Goal: Task Accomplishment & Management: Manage account settings

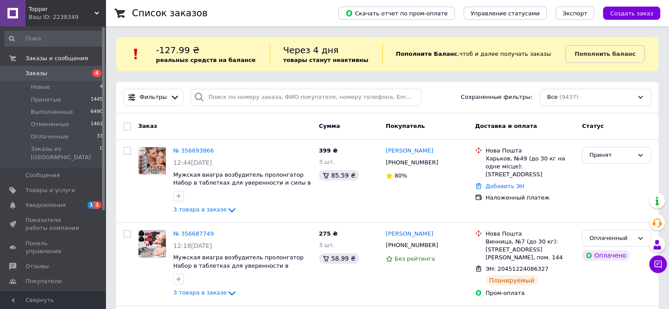
click at [56, 73] on span "Заказы" at bounding box center [53, 73] width 56 height 8
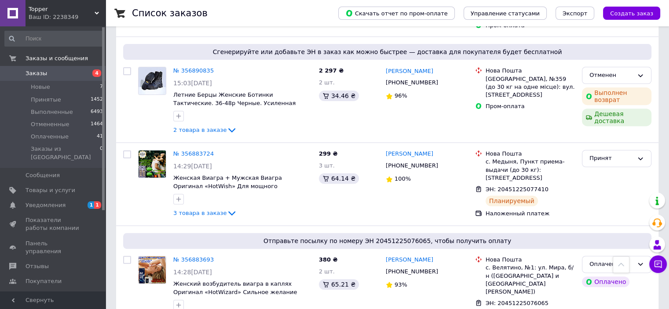
scroll to position [308, 0]
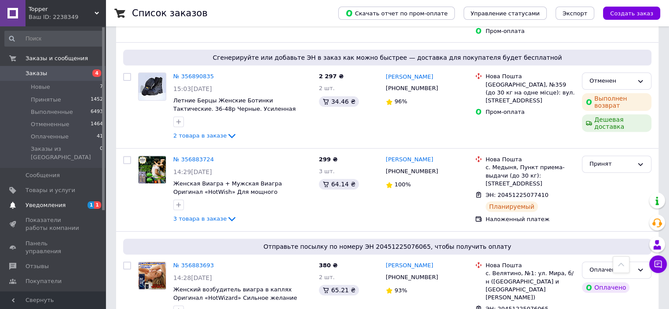
click at [62, 201] on span "Уведомления" at bounding box center [53, 205] width 56 height 8
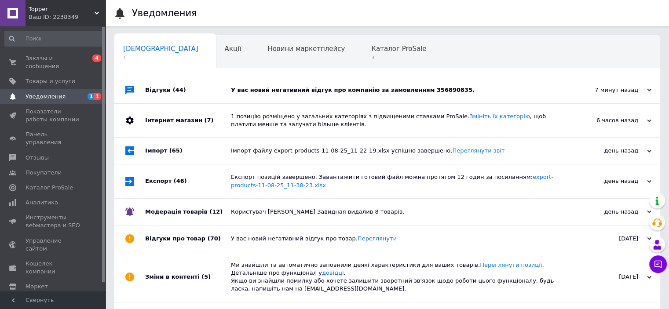
click at [295, 91] on div "У вас новий негативний відгук про компанію за замовленням 356890835." at bounding box center [397, 90] width 332 height 8
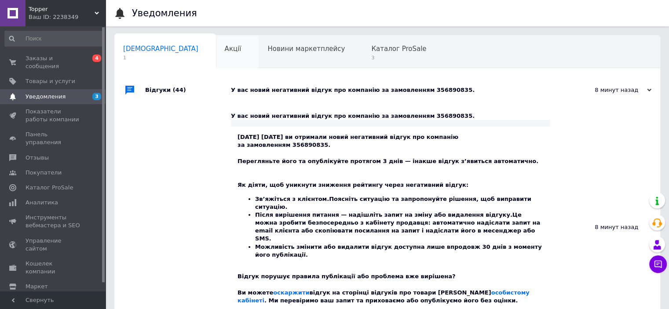
click at [216, 52] on div "Акції 0" at bounding box center [237, 52] width 43 height 33
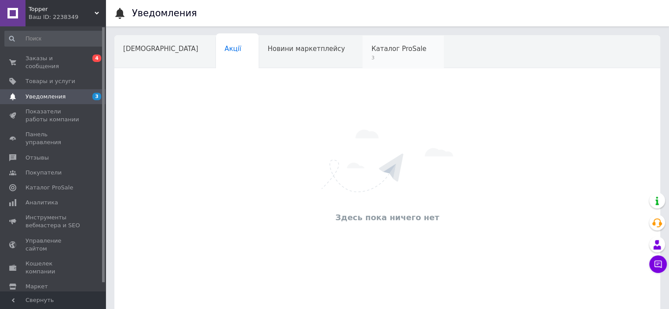
click at [371, 52] on span "Каталог ProSale" at bounding box center [398, 49] width 55 height 8
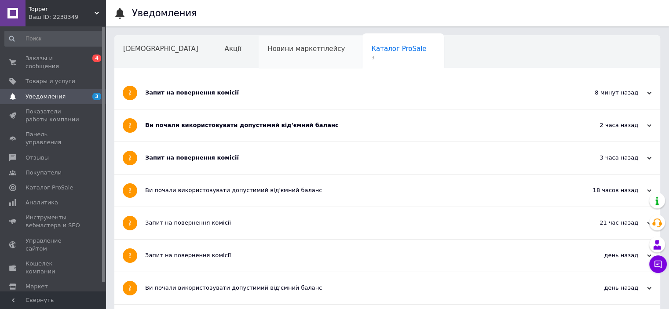
click at [258, 58] on div "Новини маркетплейсу" at bounding box center [310, 52] width 104 height 33
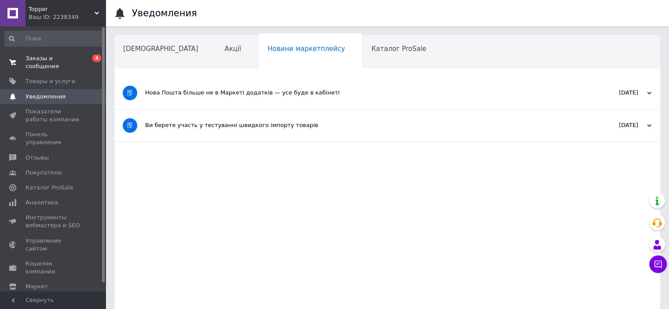
click at [25, 59] on span at bounding box center [12, 63] width 25 height 16
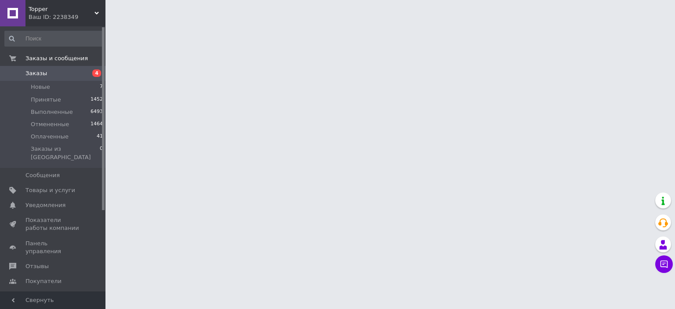
click at [48, 71] on span "Заказы" at bounding box center [53, 73] width 56 height 8
click at [55, 76] on span "Заказы" at bounding box center [53, 73] width 56 height 8
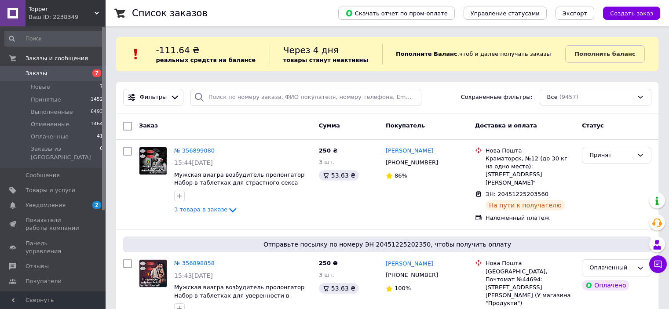
scroll to position [44, 0]
click at [56, 186] on span "Товары и услуги" at bounding box center [50, 190] width 50 height 8
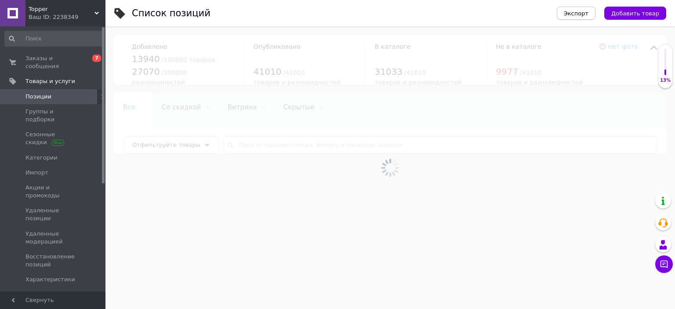
click at [584, 15] on span "Экспорт" at bounding box center [576, 13] width 25 height 7
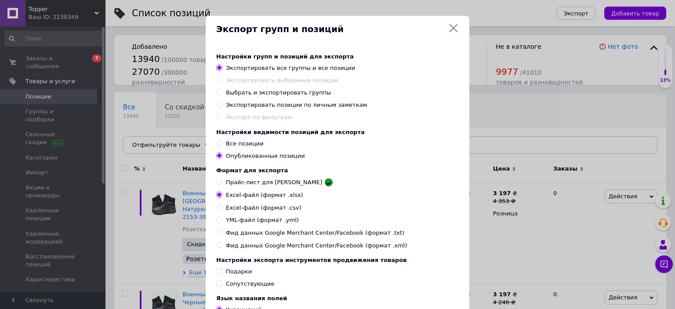
click at [257, 96] on span "Выбрать и экспортировать группы" at bounding box center [278, 92] width 105 height 7
click at [222, 95] on input "Выбрать и экспортировать группы" at bounding box center [219, 92] width 6 height 6
radio input "true"
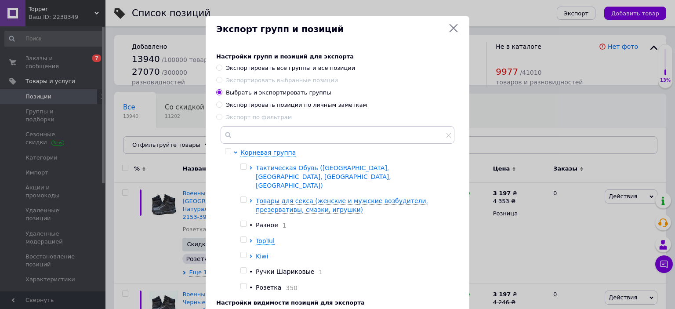
drag, startPoint x: 244, startPoint y: 169, endPoint x: 262, endPoint y: 165, distance: 18.5
click at [244, 168] on input "checkbox" at bounding box center [243, 167] width 6 height 6
checkbox input "true"
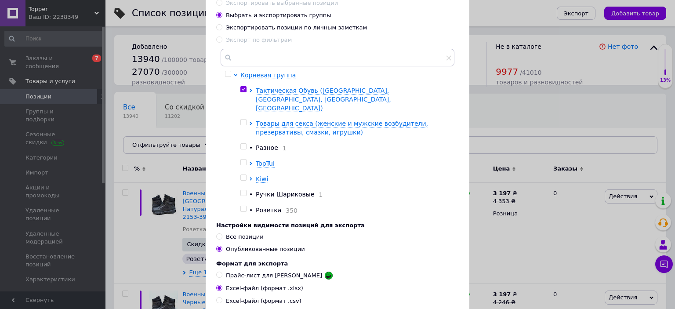
scroll to position [88, 0]
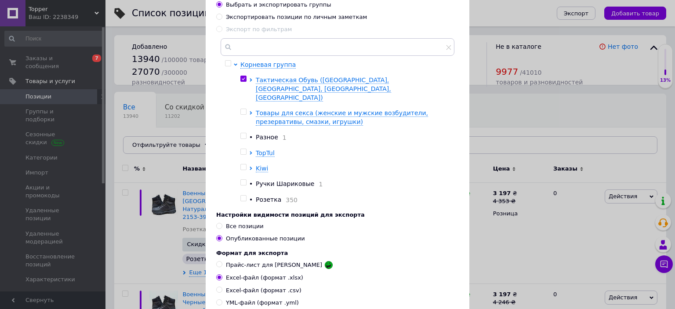
click at [236, 223] on span "Все позиции" at bounding box center [245, 226] width 38 height 7
click at [222, 223] on input "Все позиции" at bounding box center [219, 226] width 6 height 6
radio input "true"
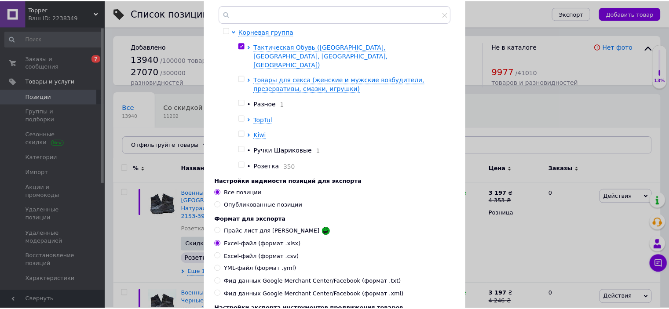
scroll to position [220, 0]
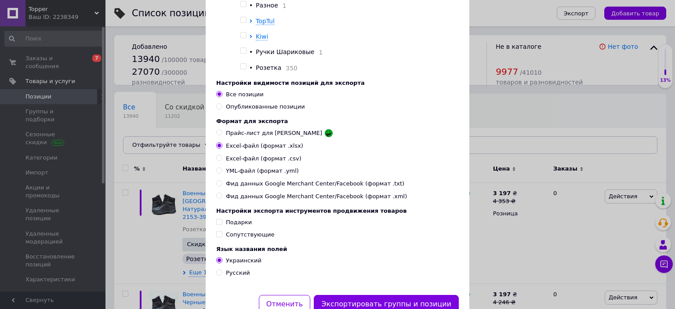
click at [230, 272] on div "Настройки групп и позиций для экспорта Экспортировать все группы и все позиции …" at bounding box center [338, 59] width 264 height 472
click at [230, 269] on span "Русский" at bounding box center [238, 272] width 24 height 7
click at [222, 269] on input "Русский" at bounding box center [219, 272] width 6 height 6
radio input "true"
click at [356, 296] on button "Экспортировать группы и позиции" at bounding box center [386, 304] width 145 height 19
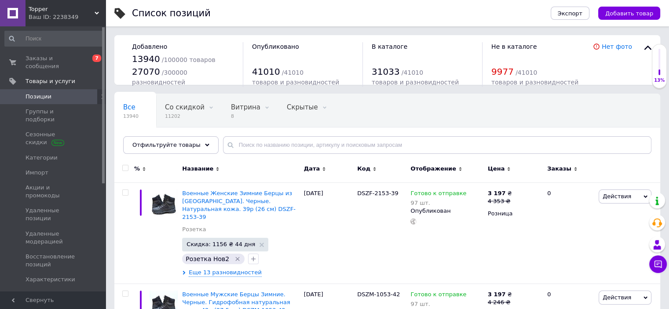
click at [55, 291] on span "Уведомления" at bounding box center [45, 295] width 40 height 8
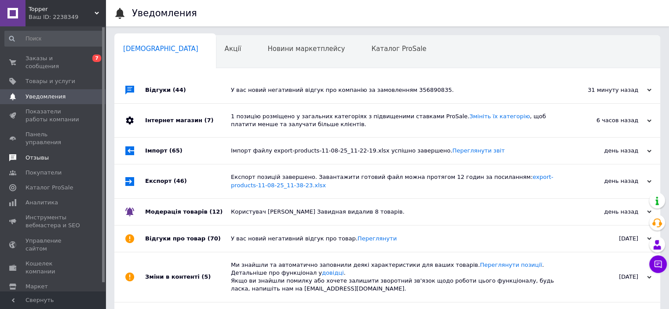
click at [42, 154] on span "Отзывы" at bounding box center [36, 158] width 23 height 8
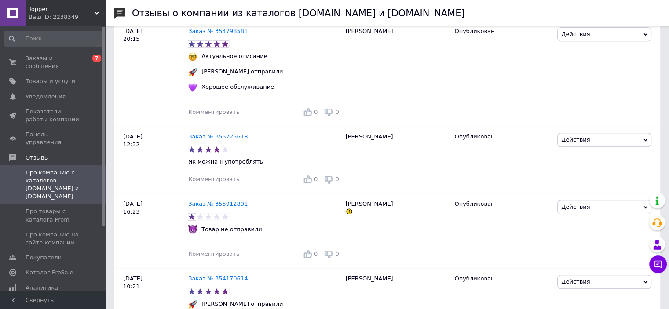
scroll to position [440, 0]
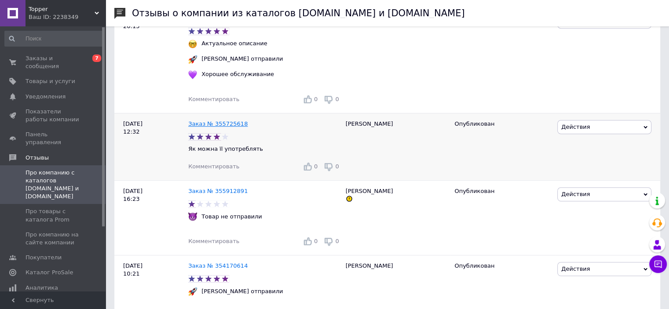
click at [225, 127] on link "Заказ № 355725618" at bounding box center [217, 123] width 59 height 7
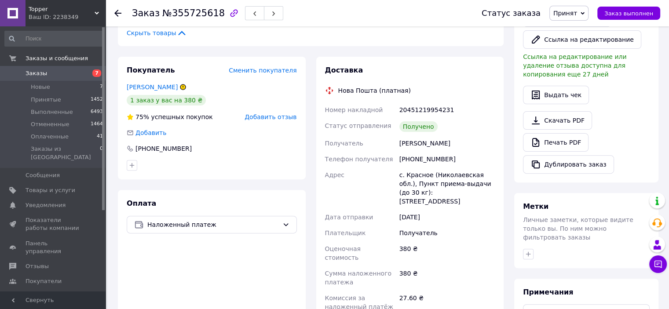
scroll to position [264, 0]
click at [46, 71] on span "Заказы" at bounding box center [53, 73] width 56 height 8
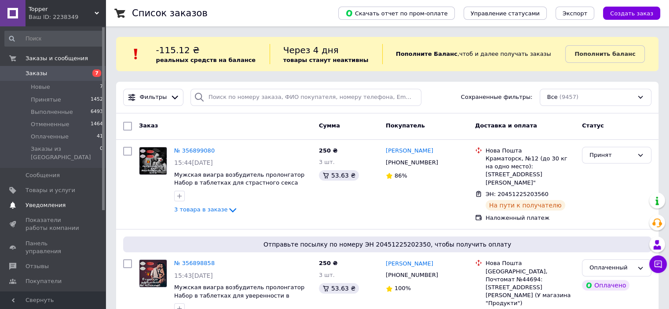
click at [43, 201] on span "Уведомления" at bounding box center [45, 205] width 40 height 8
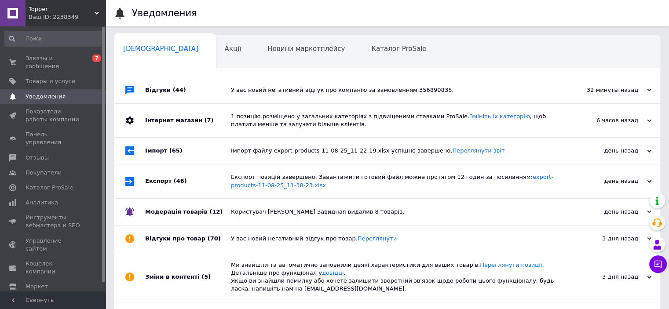
click at [41, 93] on span "Уведомления" at bounding box center [45, 97] width 40 height 8
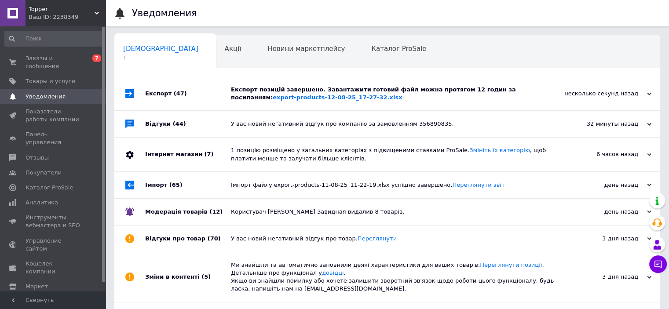
click at [273, 97] on link "export-products-12-08-25_17-27-32.xlsx" at bounding box center [337, 97] width 129 height 7
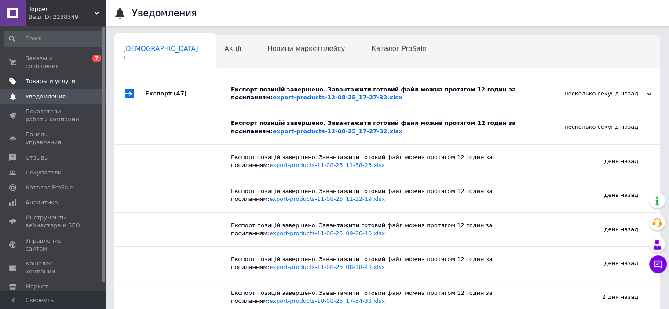
click at [55, 77] on span "Товары и услуги" at bounding box center [50, 81] width 50 height 8
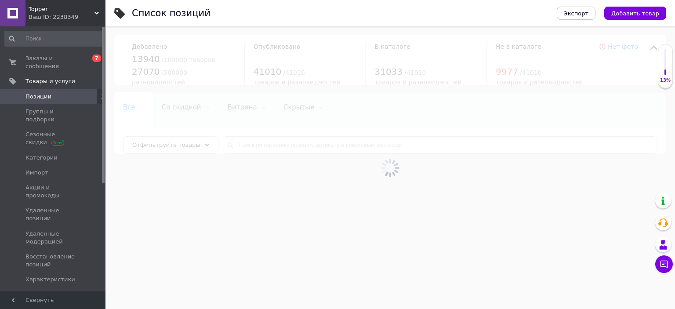
click at [294, 133] on div at bounding box center [391, 167] width 570 height 283
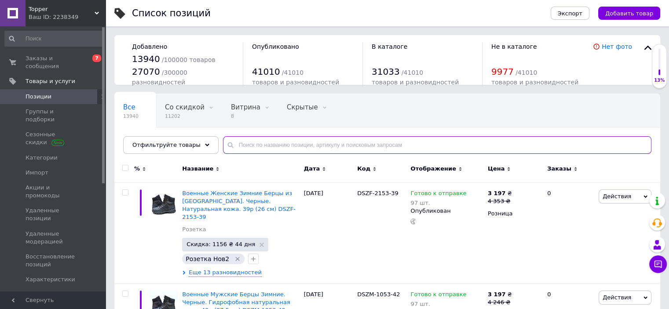
click at [293, 146] on input "text" at bounding box center [437, 145] width 428 height 18
paste input "STLM-1011-39"
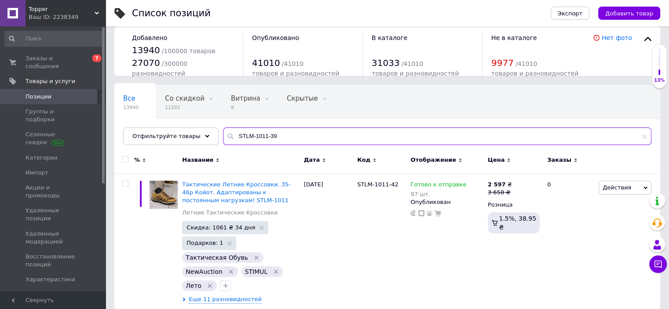
scroll to position [18, 0]
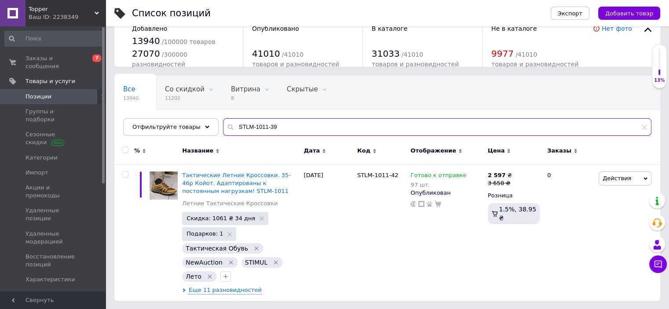
type input "STLM-1011-39"
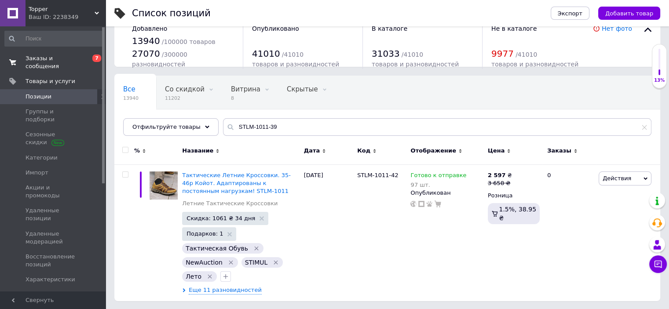
click at [52, 57] on span "Заказы и сообщения" at bounding box center [53, 63] width 56 height 16
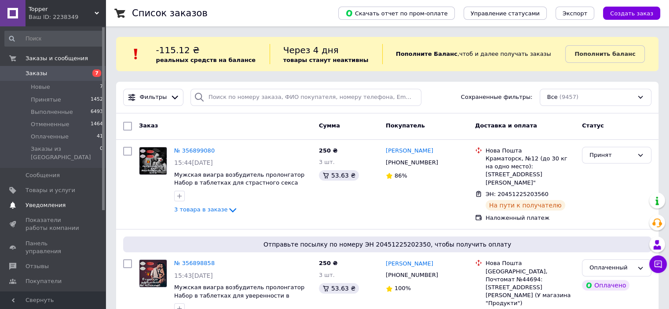
click at [50, 201] on span "Уведомления" at bounding box center [45, 205] width 40 height 8
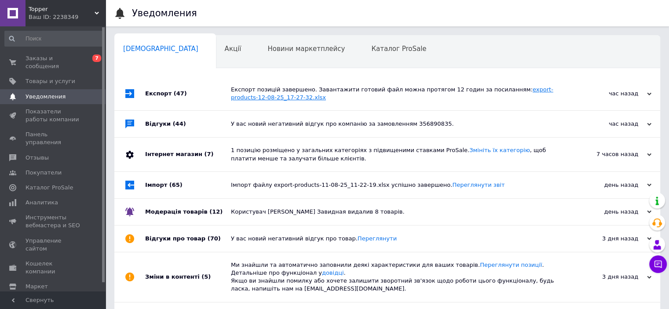
click at [244, 96] on link "export-products-12-08-25_17-27-32.xlsx" at bounding box center [392, 93] width 322 height 15
